Goal: Transaction & Acquisition: Purchase product/service

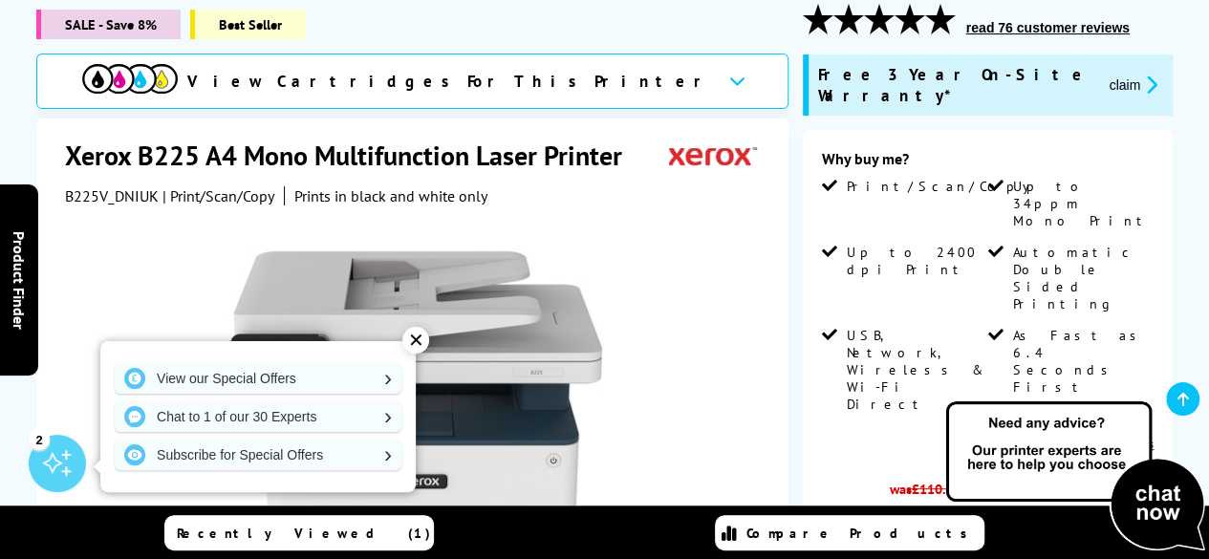
scroll to position [287, 0]
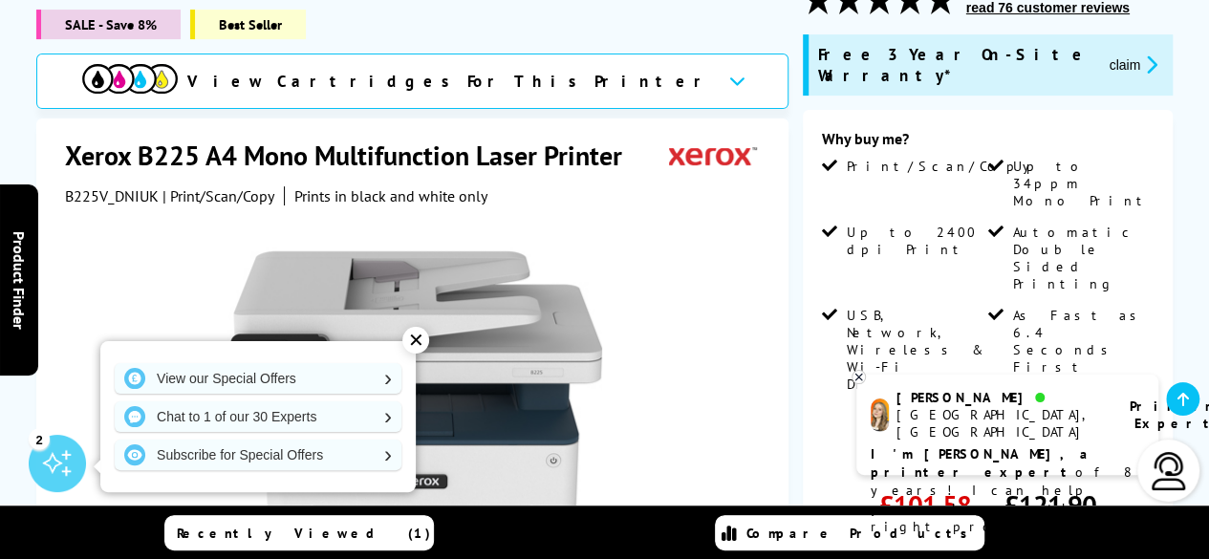
click at [411, 342] on div "✕" at bounding box center [415, 340] width 27 height 27
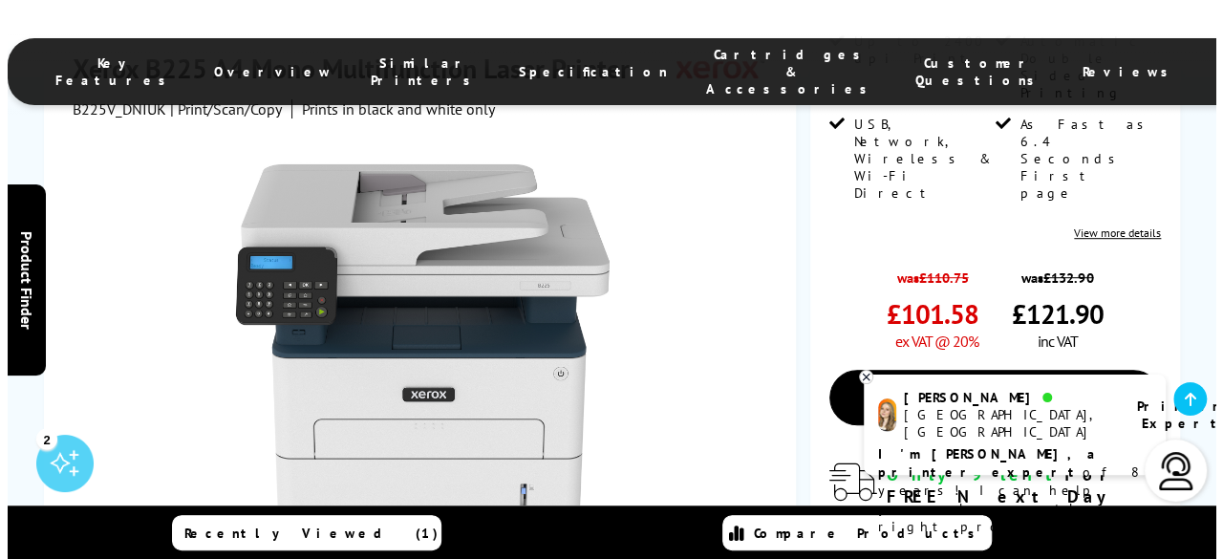
scroll to position [574, 0]
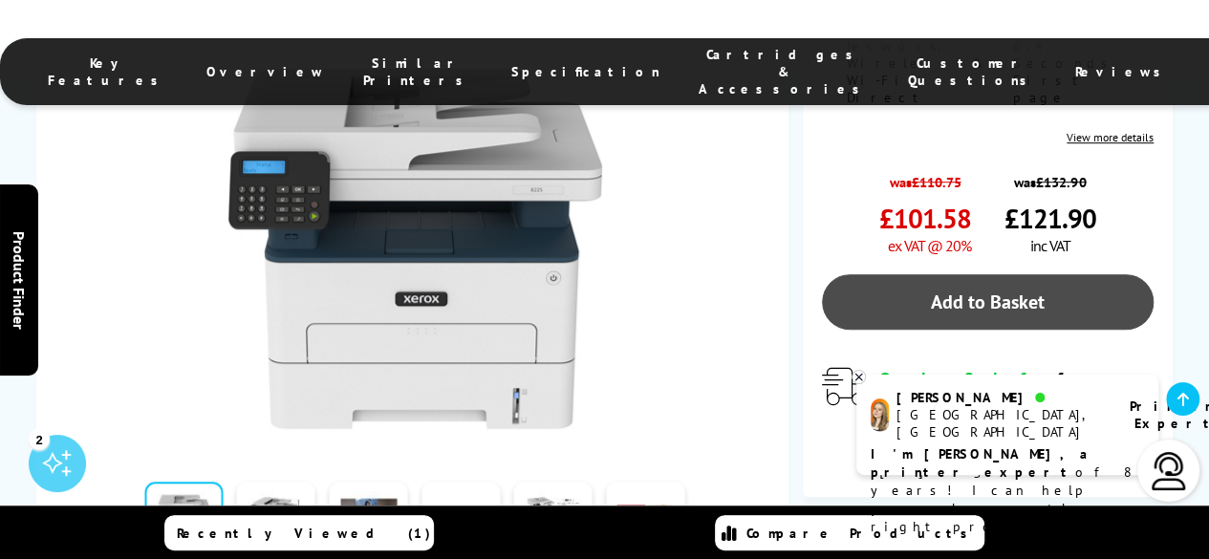
click at [959, 274] on link "Add to Basket" at bounding box center [988, 301] width 332 height 55
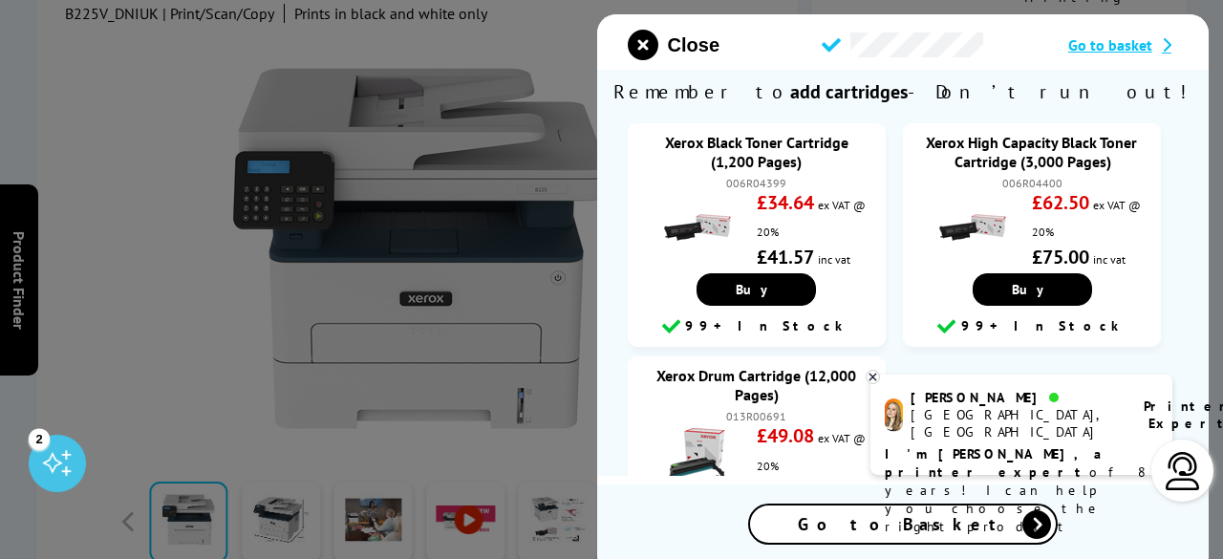
click at [898, 526] on span "Go to Basket" at bounding box center [903, 524] width 210 height 22
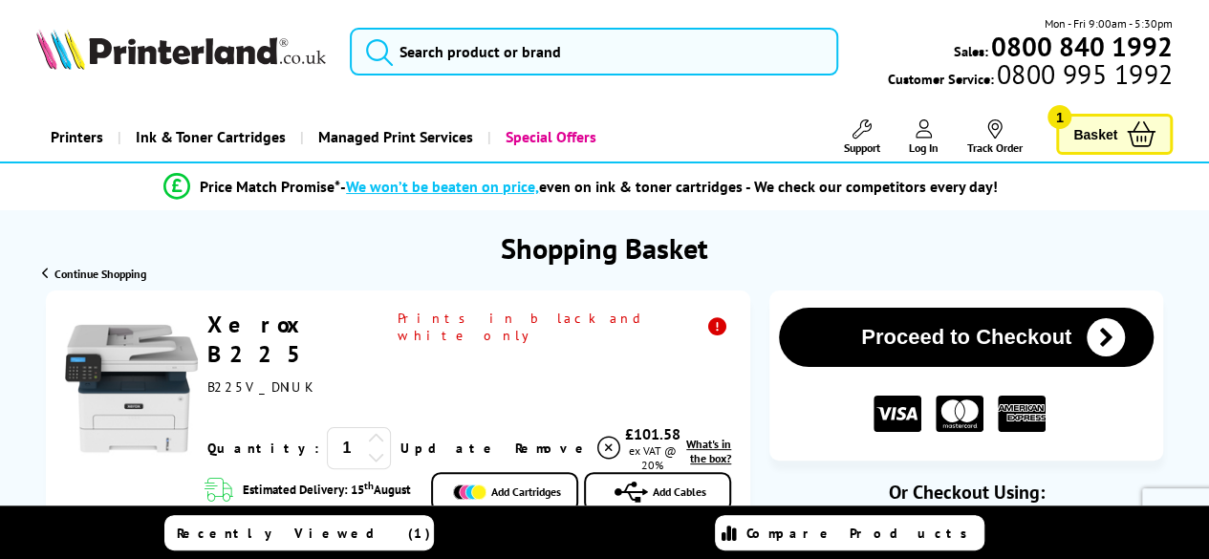
click at [1100, 132] on span "Basket" at bounding box center [1095, 134] width 44 height 26
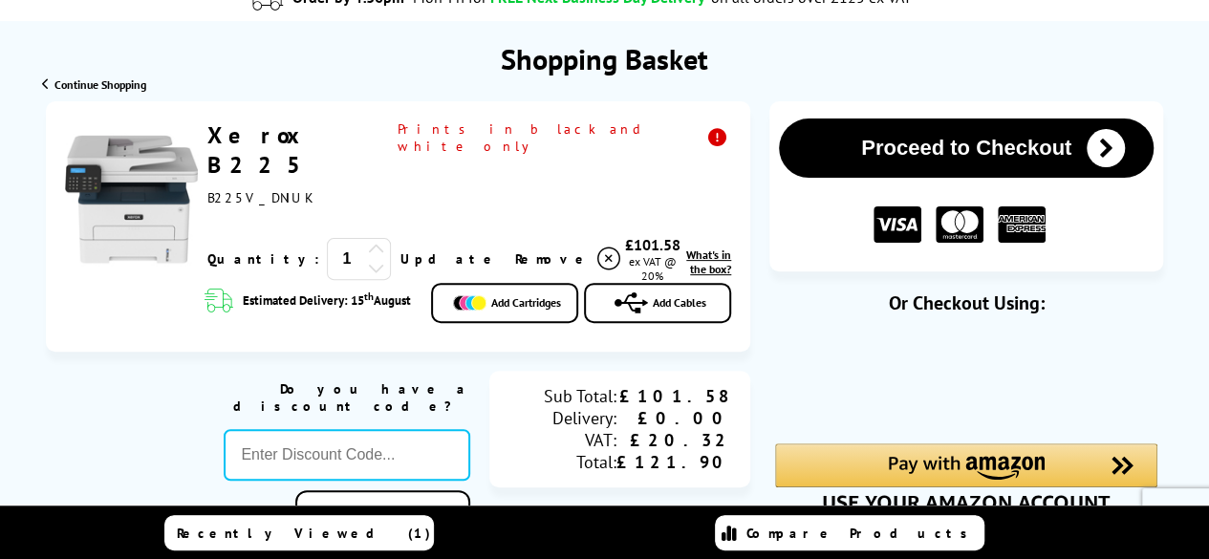
scroll to position [191, 0]
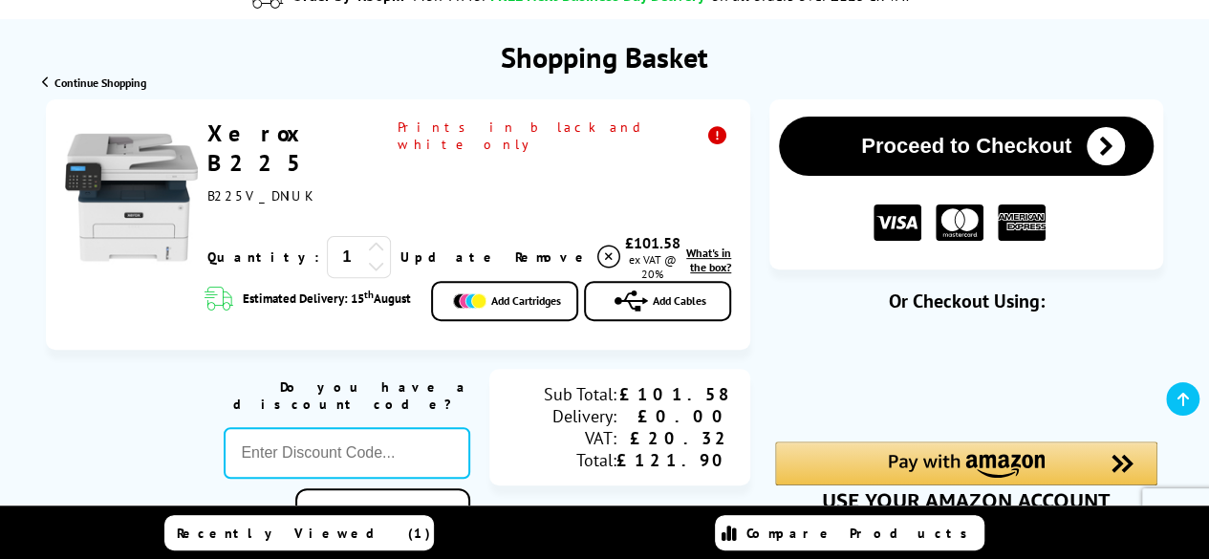
drag, startPoint x: 330, startPoint y: 139, endPoint x: 763, endPoint y: 219, distance: 440.4
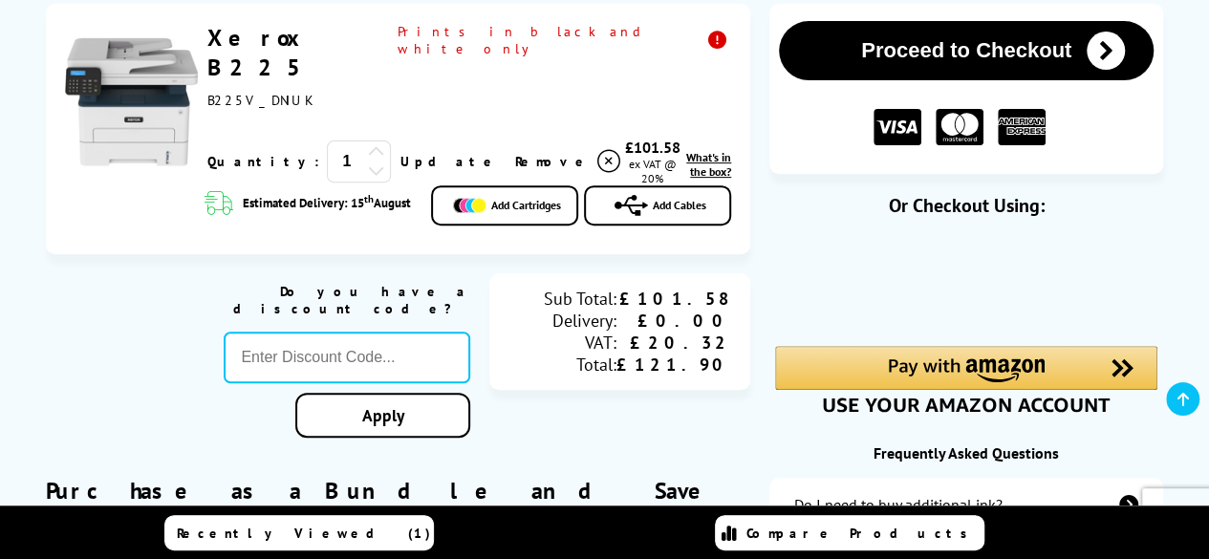
scroll to position [0, 0]
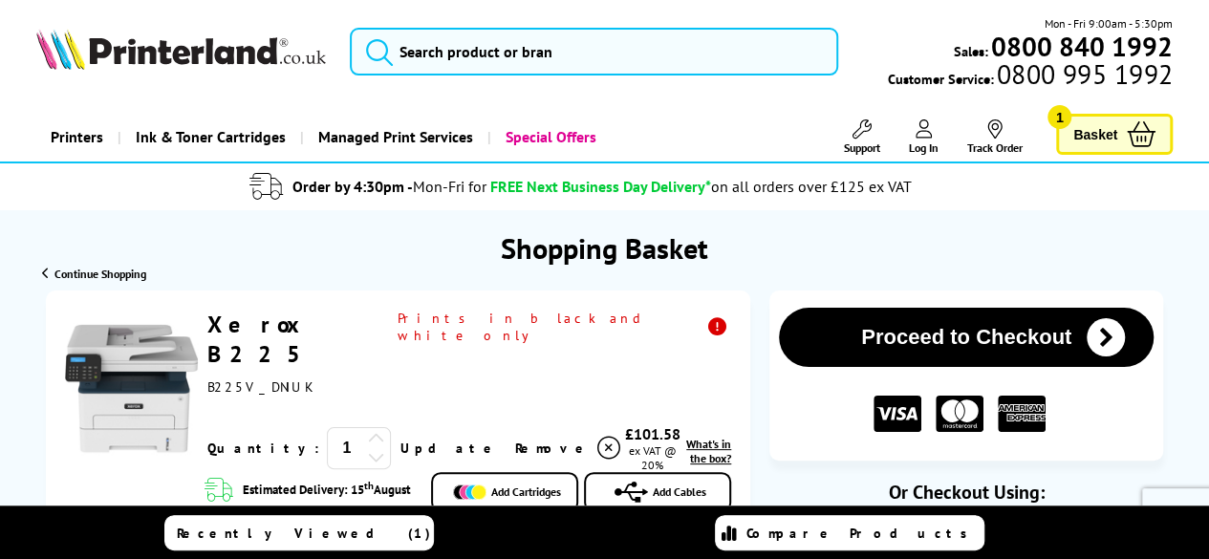
click at [76, 272] on span "Continue Shopping" at bounding box center [100, 274] width 92 height 14
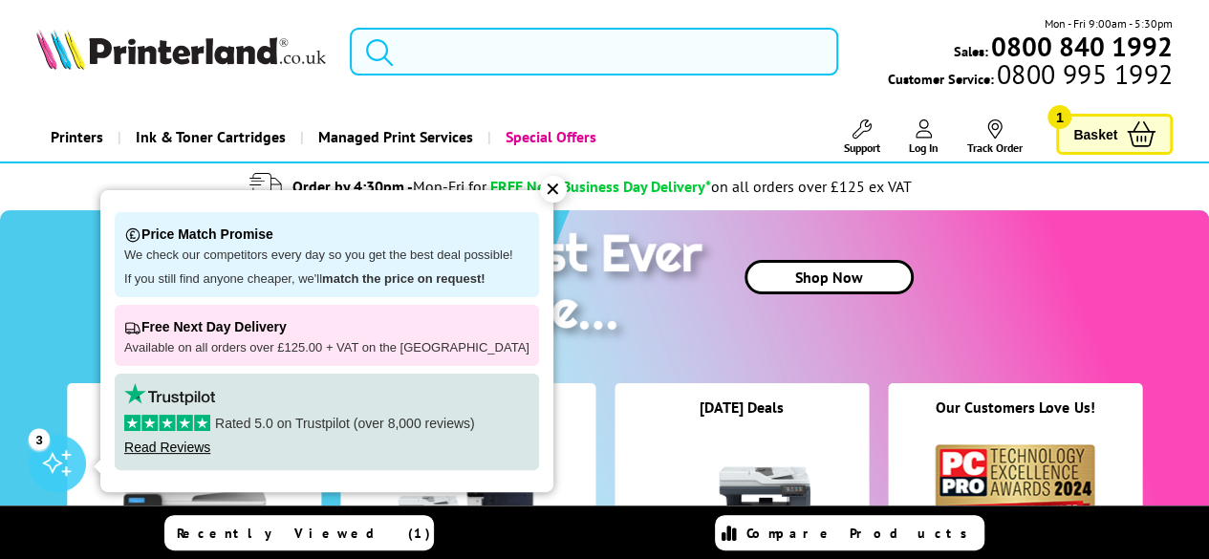
click at [430, 53] on input "search" at bounding box center [594, 52] width 488 height 48
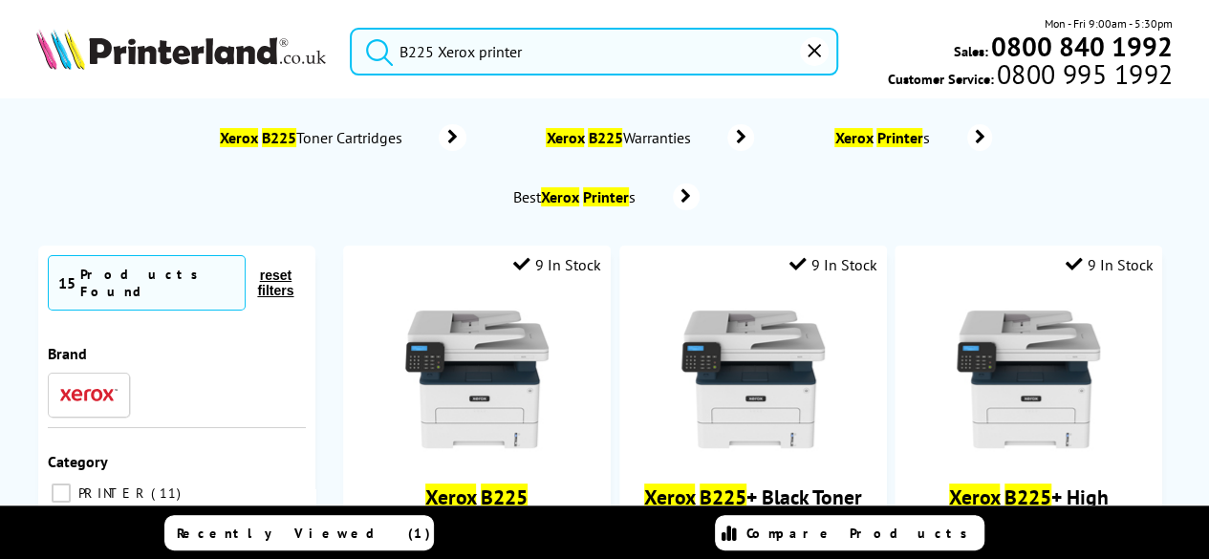
type input "B225 Xerox printer"
click at [351, 28] on button "submit" at bounding box center [375, 49] width 48 height 42
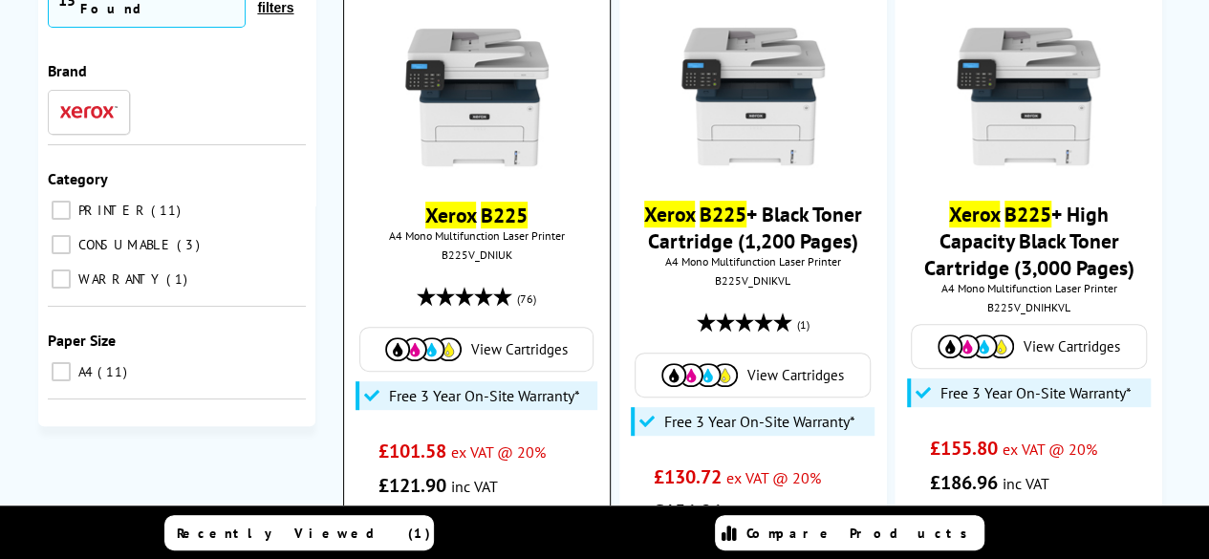
scroll to position [287, 0]
